Goal: Transaction & Acquisition: Purchase product/service

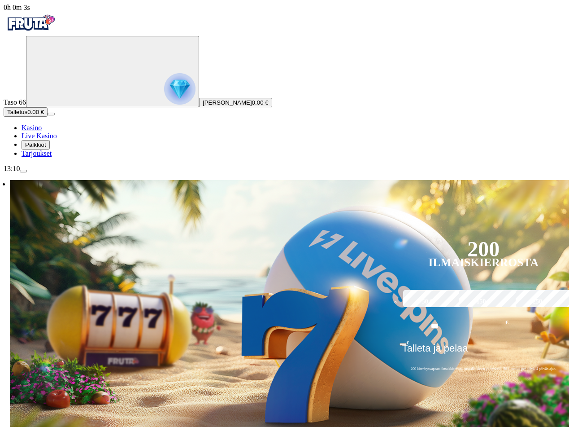
click at [164, 100] on img "Primary" at bounding box center [179, 88] width 31 height 31
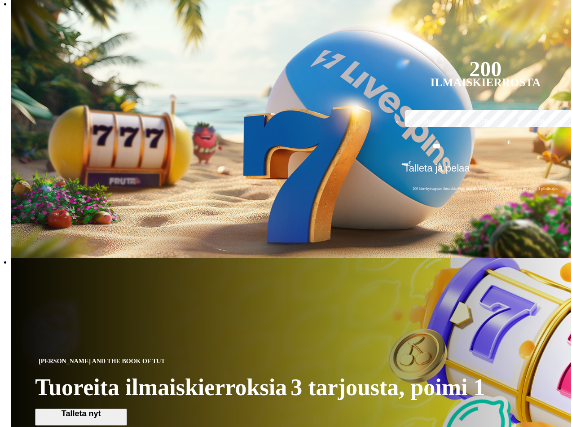
scroll to position [483, 0]
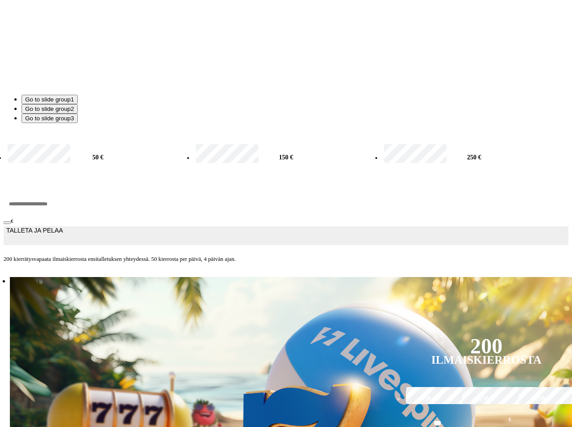
click at [147, 171] on label "50 €" at bounding box center [97, 157] width 185 height 29
type input "**"
click at [63, 244] on span "TALLETA JA PELAA" at bounding box center [34, 236] width 57 height 18
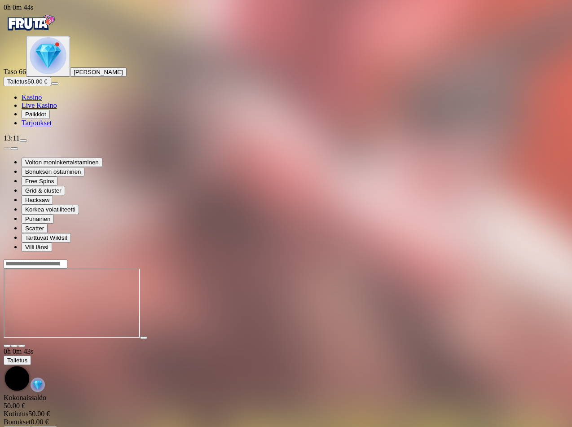
click at [22, 345] on span "fullscreen icon" at bounding box center [22, 345] width 0 height 0
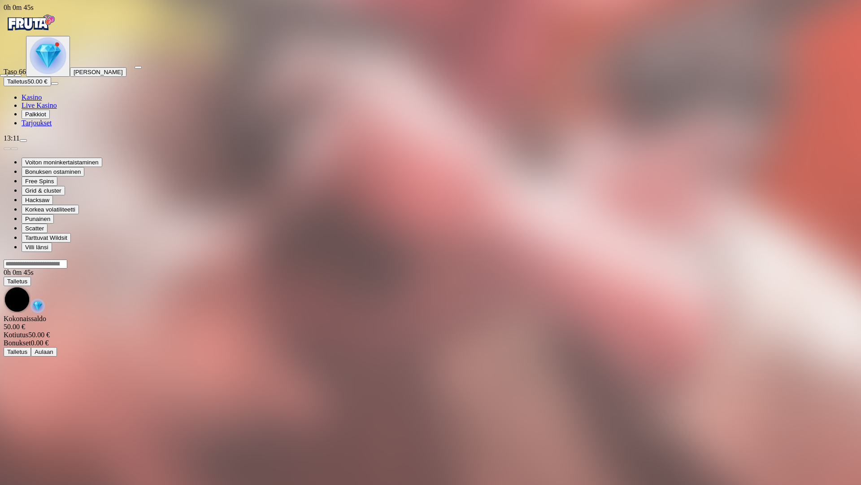
click at [18, 75] on span "fullscreen-exit icon" at bounding box center [18, 75] width 0 height 0
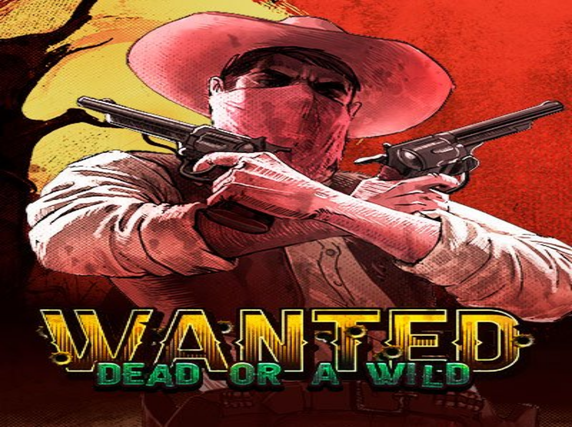
click at [7, 345] on span "close icon" at bounding box center [7, 345] width 0 height 0
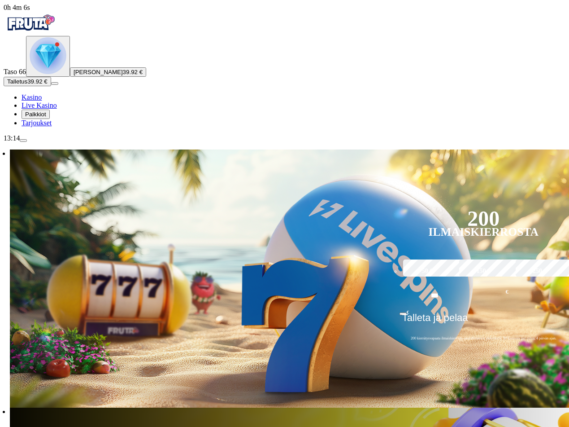
type input "****"
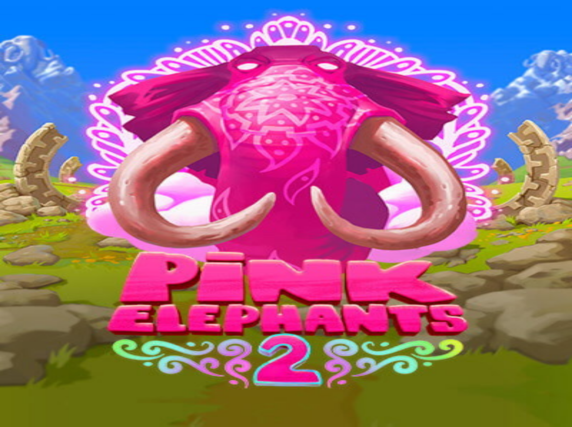
click at [7, 317] on span "close icon" at bounding box center [7, 317] width 0 height 0
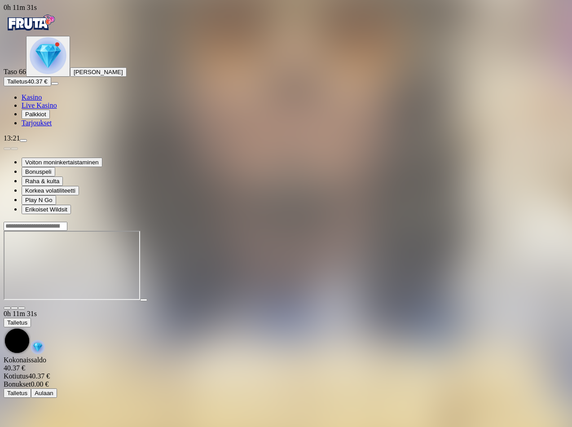
click at [7, 308] on span "close icon" at bounding box center [7, 308] width 0 height 0
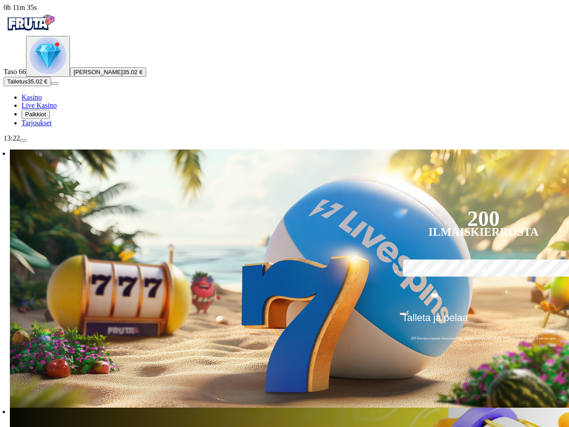
type input "****"
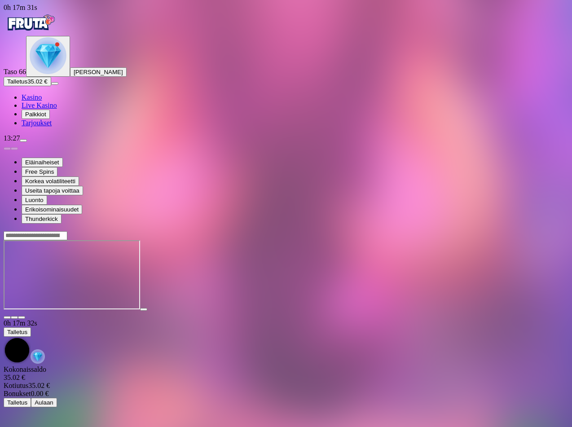
drag, startPoint x: 566, startPoint y: 42, endPoint x: 559, endPoint y: 44, distance: 7.0
click at [7, 317] on span "close icon" at bounding box center [7, 317] width 0 height 0
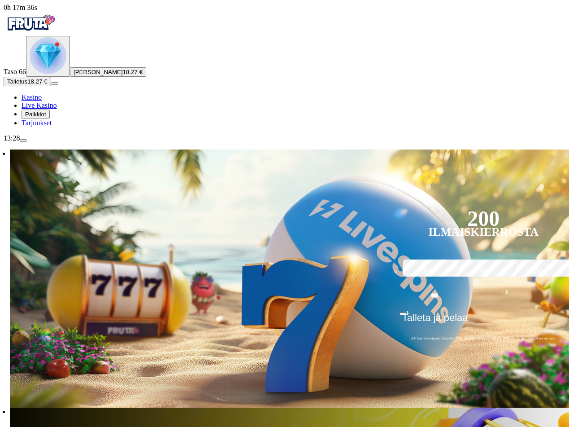
type input "*"
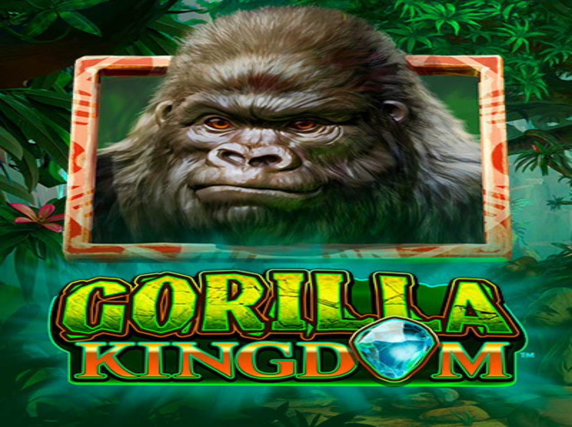
click at [7, 317] on span "close icon" at bounding box center [7, 317] width 0 height 0
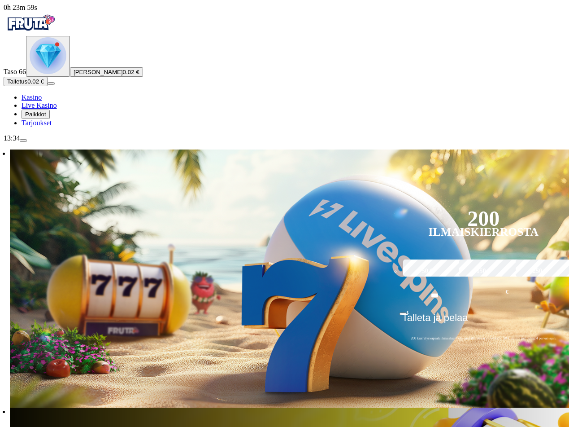
click at [54, 74] on img "Primary" at bounding box center [48, 55] width 37 height 37
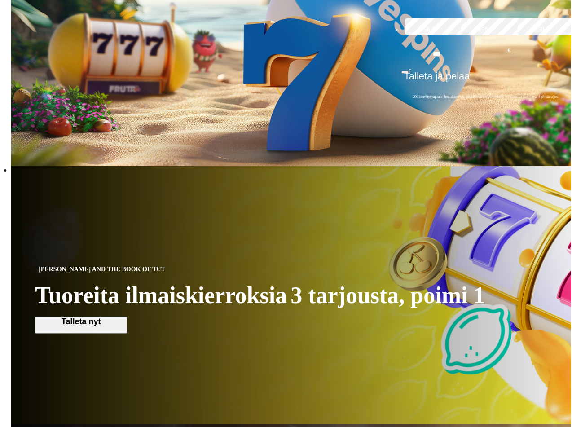
scroll to position [483, 0]
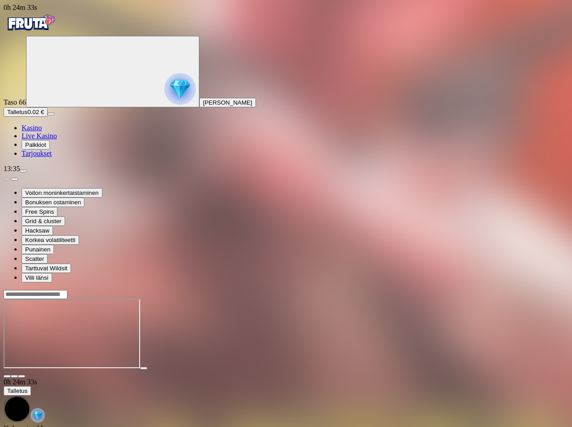
click at [164, 98] on img "Primary" at bounding box center [179, 88] width 31 height 31
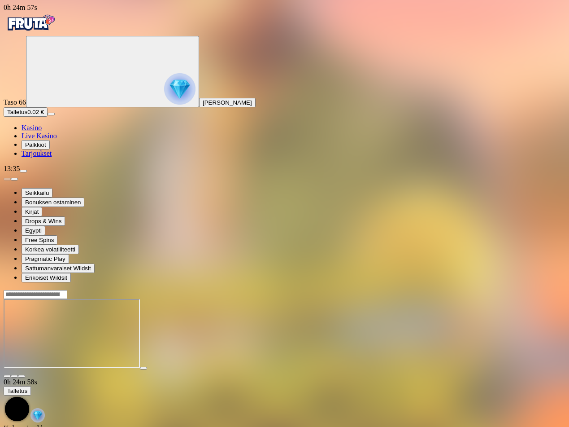
click at [22, 376] on span "fullscreen icon" at bounding box center [22, 376] width 0 height 0
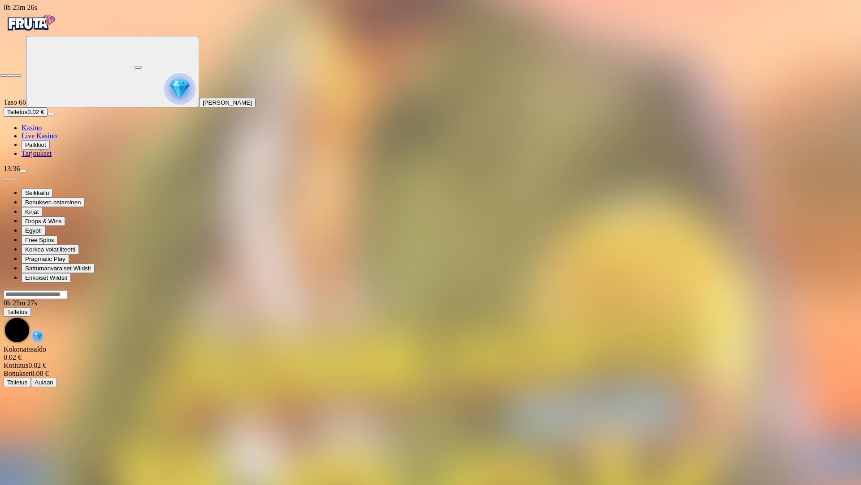
click at [4, 75] on span "close icon" at bounding box center [4, 75] width 0 height 0
